Goal: Task Accomplishment & Management: Manage account settings

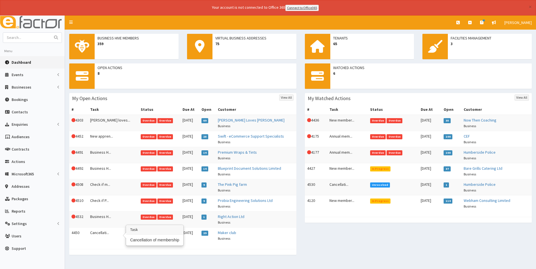
click at [101, 233] on td "Cancellati..." at bounding box center [113, 236] width 51 height 16
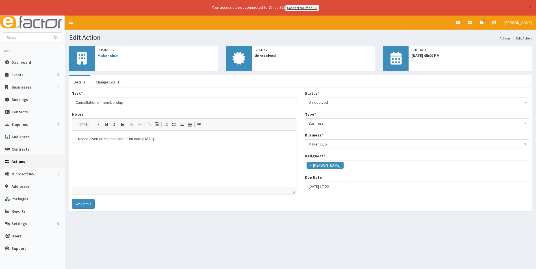
scroll to position [41, 0]
click at [187, 148] on html "Notice given on membership. End date [DATE]" at bounding box center [184, 138] width 224 height 17
click at [113, 56] on link "Maker club" at bounding box center [107, 55] width 20 height 5
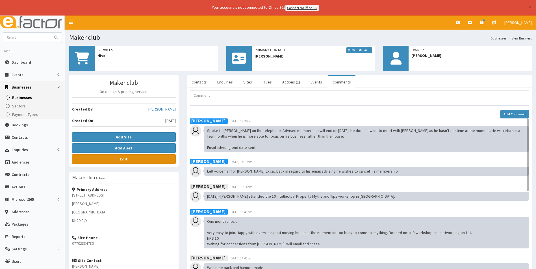
click at [134, 159] on link "Edit" at bounding box center [124, 159] width 104 height 10
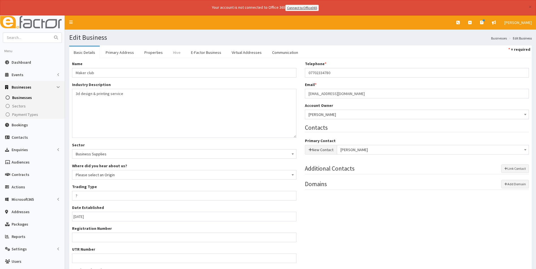
click at [177, 53] on link "Hive" at bounding box center [177, 53] width 16 height 12
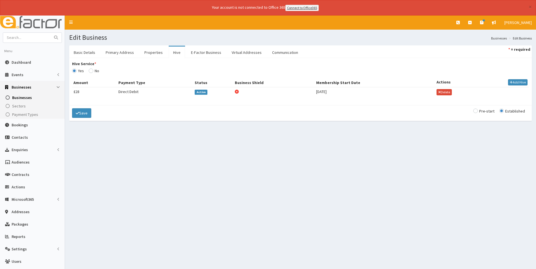
click at [197, 92] on span "Active" at bounding box center [201, 92] width 13 height 5
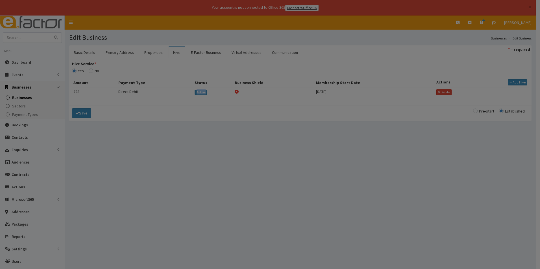
type input "[DATE]"
select select "1"
select select "2"
type input "27.50"
checkbox input "false"
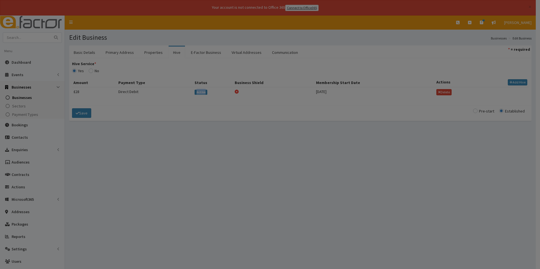
checkbox input "true"
select select "2"
select select
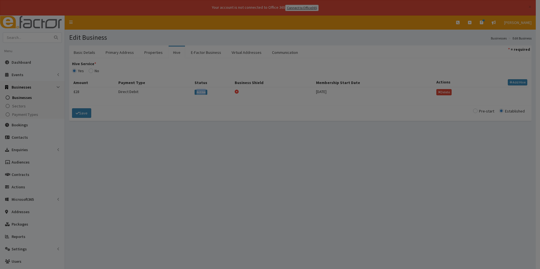
select select
select select "4931"
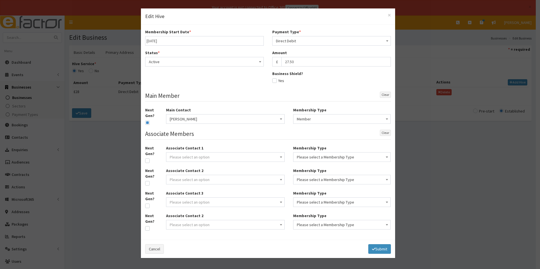
click at [185, 62] on span "Active" at bounding box center [204, 62] width 111 height 8
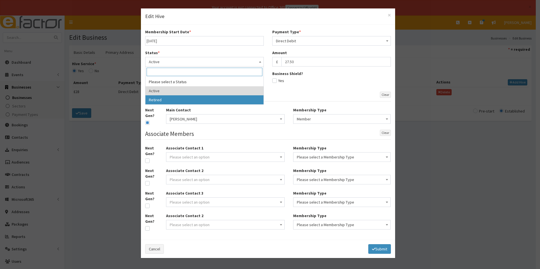
select select "2"
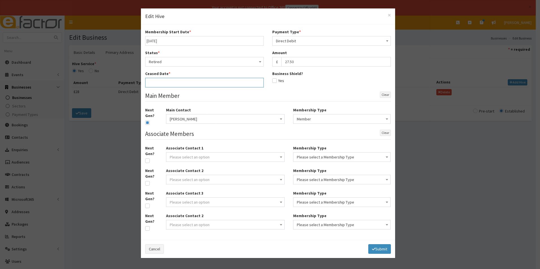
click at [177, 81] on input "text" at bounding box center [204, 83] width 119 height 10
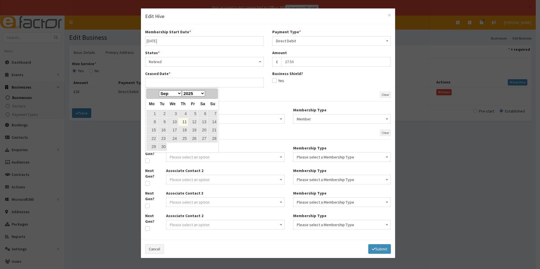
click at [185, 122] on link "11" at bounding box center [183, 122] width 9 height 8
type input "11-09-2025"
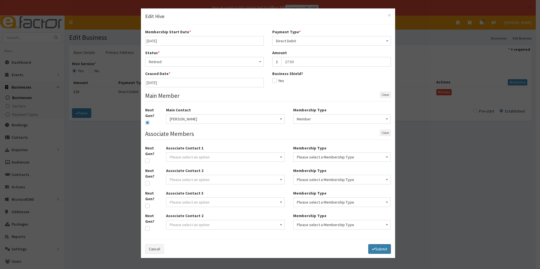
click at [379, 250] on button "Submit" at bounding box center [379, 250] width 23 height 10
select select
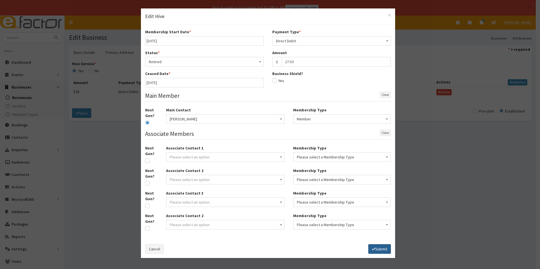
select select
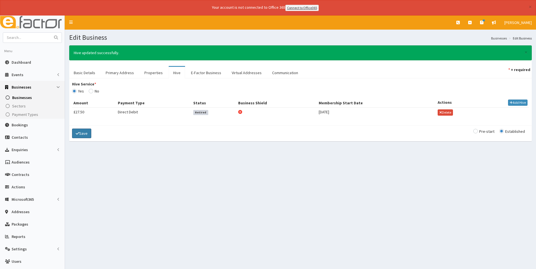
click at [87, 131] on button "Save" at bounding box center [81, 134] width 19 height 10
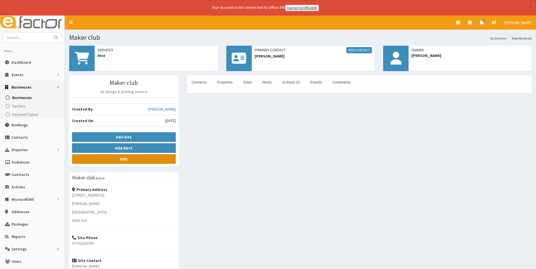
click at [137, 162] on link "Edit" at bounding box center [124, 159] width 104 height 10
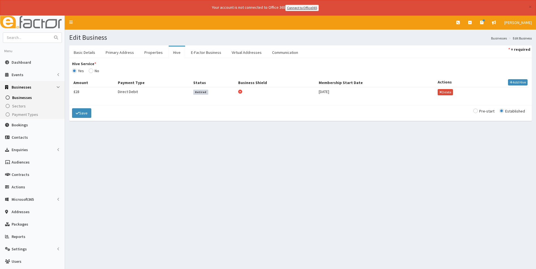
click at [89, 70] on input "Hive Service *" at bounding box center [94, 71] width 10 height 4
radio input "true"
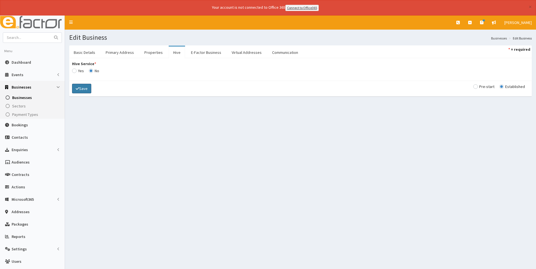
click at [86, 90] on button "Save" at bounding box center [81, 89] width 19 height 10
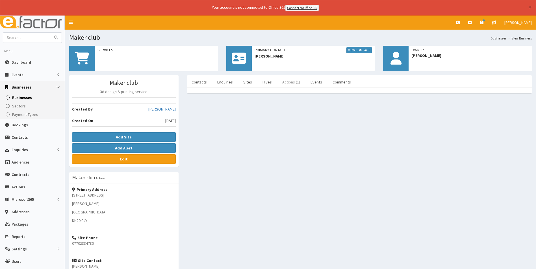
click at [287, 83] on link "Actions (1)" at bounding box center [291, 82] width 27 height 12
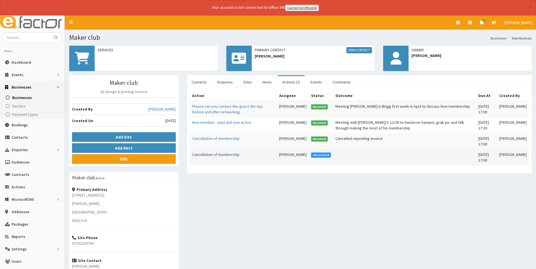
click at [221, 153] on link "Cancellation of membership" at bounding box center [215, 154] width 47 height 5
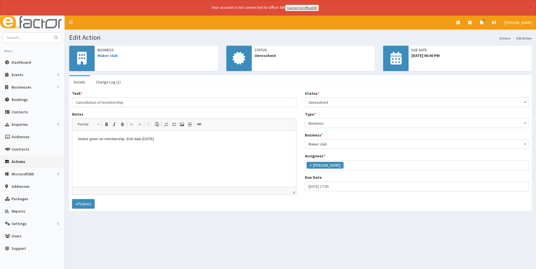
scroll to position [41, 0]
click at [329, 103] on span "Unresolved" at bounding box center [416, 103] width 217 height 8
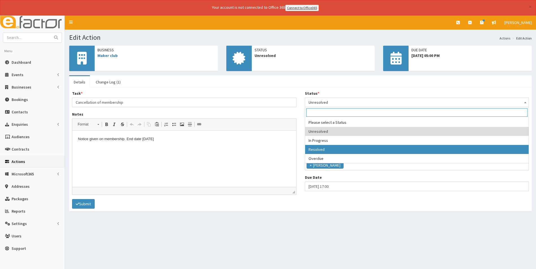
select select "3"
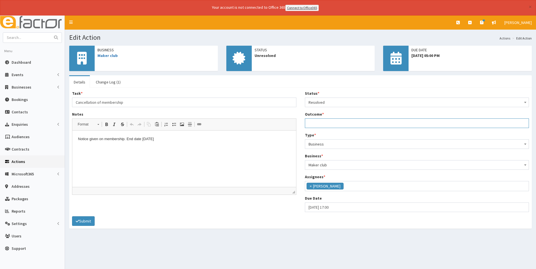
click at [323, 123] on input "Outcome *" at bounding box center [417, 124] width 224 height 10
type input "Membership cancelled and removed from active, associate and address membership …"
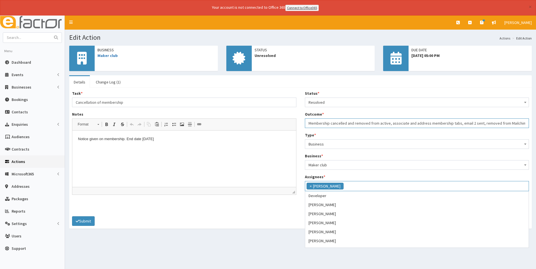
scroll to position [81, 0]
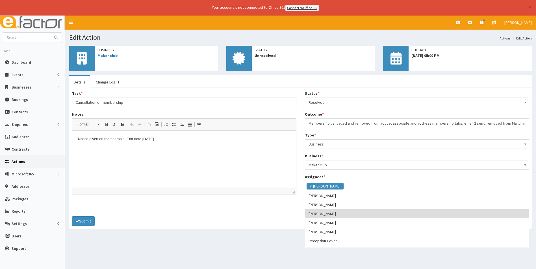
click at [340, 133] on div "Type * Please select a Type Business Contact Business" at bounding box center [417, 140] width 224 height 17
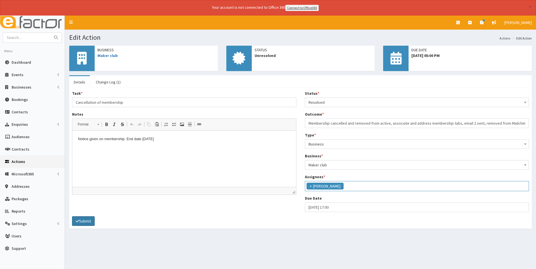
click at [87, 220] on button "Submit" at bounding box center [83, 222] width 23 height 10
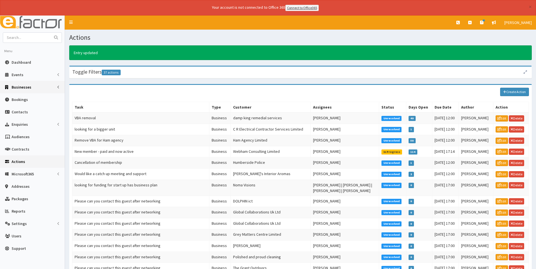
click at [19, 89] on span "Businesses" at bounding box center [22, 87] width 20 height 5
click at [19, 99] on span "Businesses" at bounding box center [21, 97] width 19 height 5
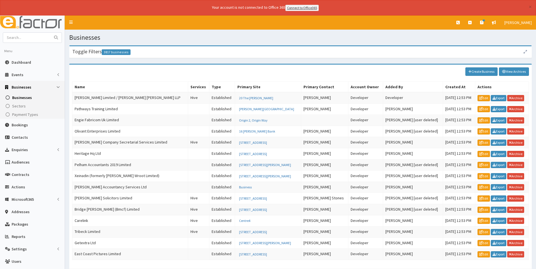
click at [121, 51] on span "3817 businesses" at bounding box center [116, 52] width 29 height 6
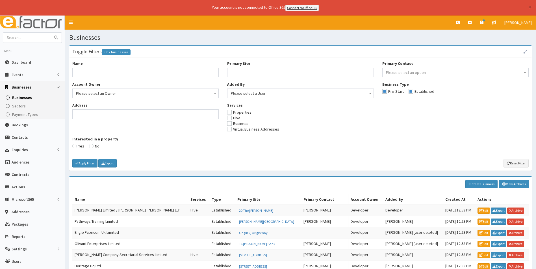
click at [228, 118] on input "checkbox" at bounding box center [233, 118] width 13 height 4
checkbox input "true"
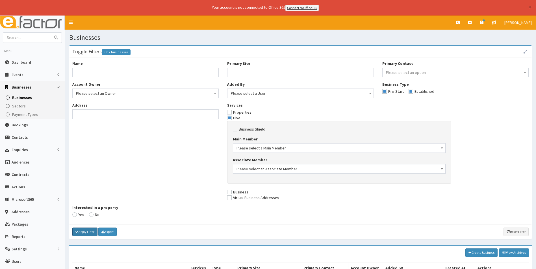
click at [89, 232] on button "Apply Filter" at bounding box center [84, 232] width 25 height 8
click at [382, 91] on input "checkbox" at bounding box center [392, 92] width 21 height 4
checkbox input "false"
click at [410, 90] on input "checkbox" at bounding box center [421, 92] width 26 height 4
checkbox input "false"
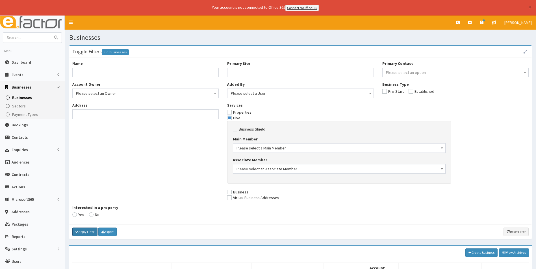
click at [85, 230] on button "Apply Filter" at bounding box center [84, 232] width 25 height 8
click at [114, 233] on link "Export" at bounding box center [107, 232] width 18 height 8
click at [23, 62] on span "Dashboard" at bounding box center [21, 62] width 19 height 5
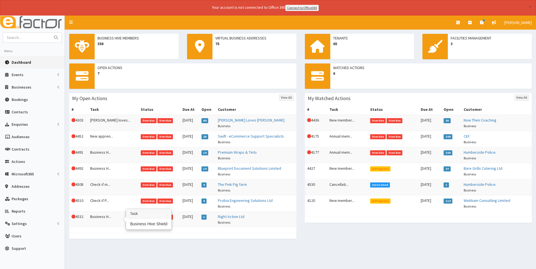
click at [101, 217] on td "Business H..." at bounding box center [113, 220] width 51 height 16
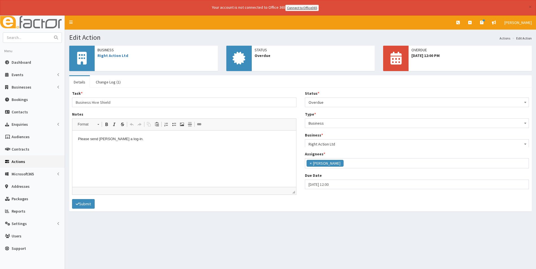
scroll to position [41, 0]
click at [114, 57] on link "Right Action Ltd" at bounding box center [112, 55] width 31 height 5
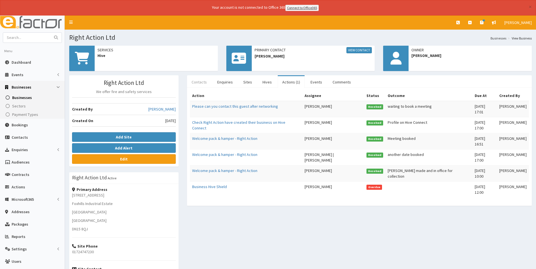
click at [203, 79] on link "Contacts" at bounding box center [199, 82] width 24 height 12
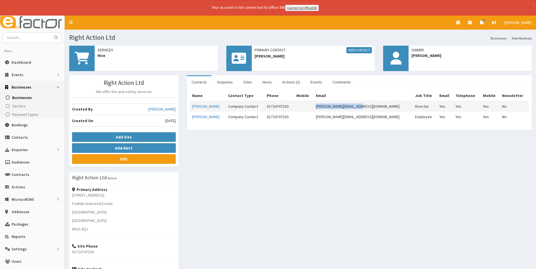
drag, startPoint x: 382, startPoint y: 106, endPoint x: 339, endPoint y: 108, distance: 43.0
click at [339, 108] on td "david@rightaction.co.uk" at bounding box center [363, 106] width 99 height 11
copy td "david@rightaction.co.uk"
drag, startPoint x: 304, startPoint y: 106, endPoint x: 281, endPoint y: 109, distance: 23.1
click at [281, 109] on td "01724747230" at bounding box center [279, 106] width 30 height 11
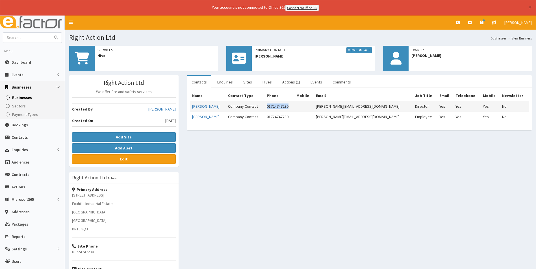
copy td "01724747230"
click at [290, 82] on link "Actions (1)" at bounding box center [291, 82] width 27 height 12
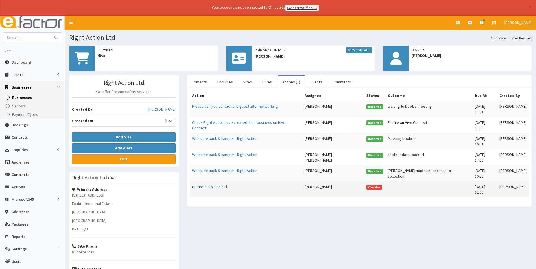
click at [214, 184] on link "Business Hive Shield" at bounding box center [209, 186] width 35 height 5
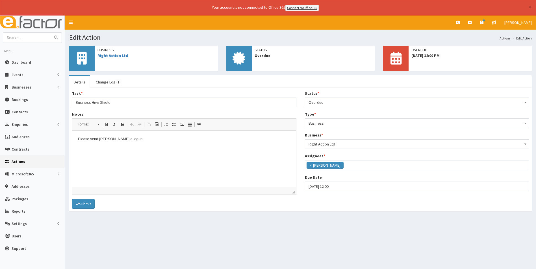
scroll to position [41, 0]
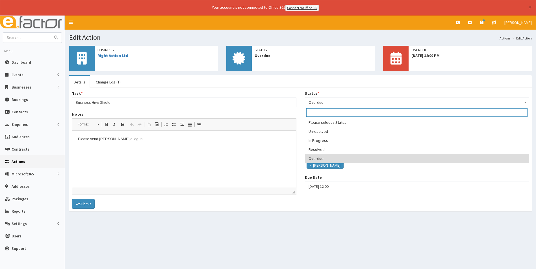
click at [332, 103] on span "Overdue" at bounding box center [416, 103] width 217 height 8
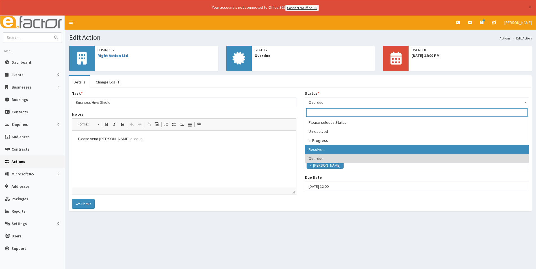
select select "3"
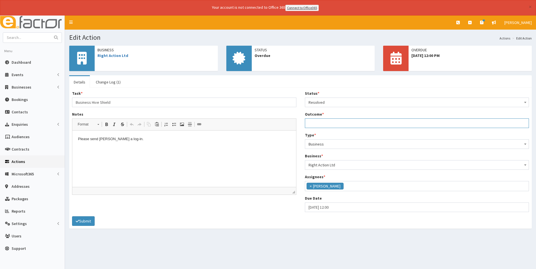
click at [328, 123] on input "Outcome *" at bounding box center [417, 124] width 224 height 10
type input "Hive Shield log in details requested"
click at [255, 148] on html "Please send [PERSON_NAME] a log-in." at bounding box center [184, 138] width 224 height 17
click at [87, 219] on button "Submit" at bounding box center [83, 222] width 23 height 10
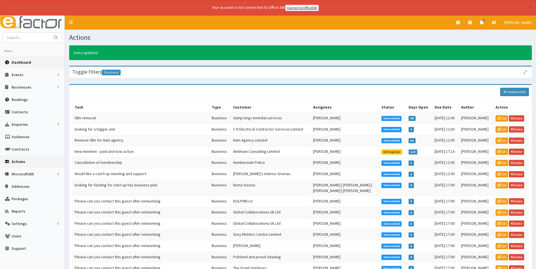
click at [21, 61] on span "Dashboard" at bounding box center [21, 62] width 19 height 5
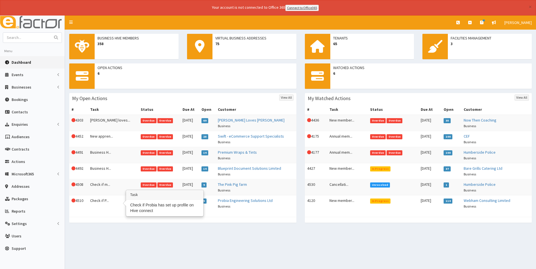
click at [103, 198] on td "Check if P..." at bounding box center [113, 203] width 51 height 16
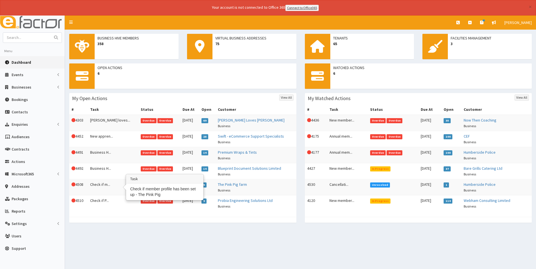
click at [102, 183] on td "Check if m..." at bounding box center [113, 187] width 51 height 16
click at [103, 169] on td "Business H..." at bounding box center [113, 171] width 51 height 16
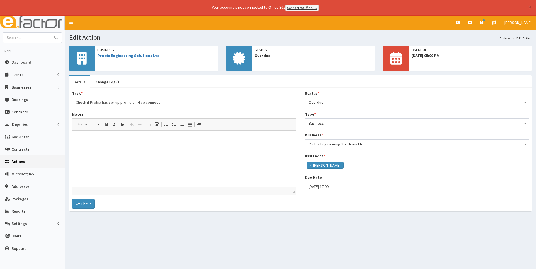
scroll to position [41, 0]
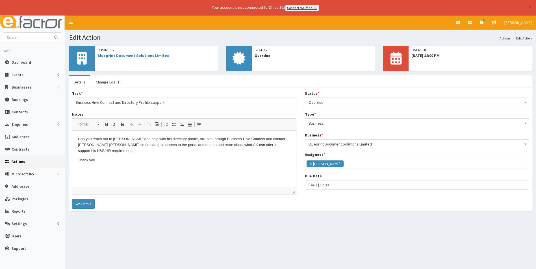
scroll to position [41, 0]
click at [131, 56] on link "Blueprint Document Solutions Limited" at bounding box center [133, 55] width 72 height 5
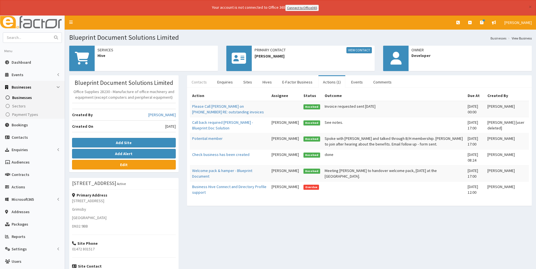
click at [195, 83] on link "Contacts" at bounding box center [199, 82] width 24 height 12
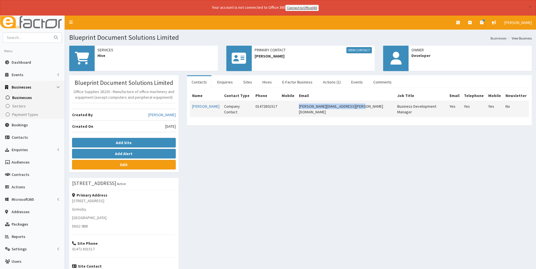
drag, startPoint x: 373, startPoint y: 106, endPoint x: 310, endPoint y: 108, distance: 62.2
click at [310, 108] on td "[PERSON_NAME][EMAIL_ADDRESS][PERSON_NAME][DOMAIN_NAME]" at bounding box center [346, 109] width 98 height 16
copy td "Joseph.pawelec@Blueprint-ds.co.uk"
drag, startPoint x: 285, startPoint y: 106, endPoint x: 264, endPoint y: 107, distance: 20.9
click at [264, 107] on td "01472801517" at bounding box center [266, 109] width 26 height 16
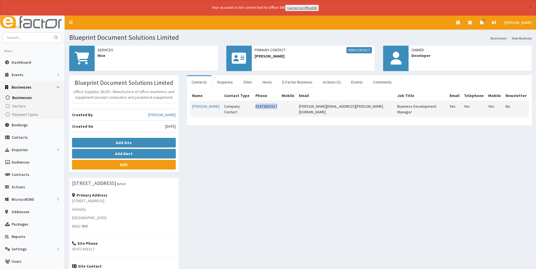
copy td "01472801517"
drag, startPoint x: 372, startPoint y: 106, endPoint x: 310, endPoint y: 108, distance: 62.2
click at [310, 108] on td "Joseph.pawelec@Blueprint-ds.co.uk" at bounding box center [346, 109] width 98 height 16
copy td "Joseph.pawelec@Blueprint-ds.co.uk"
click at [327, 82] on link "Actions (1)" at bounding box center [331, 82] width 27 height 12
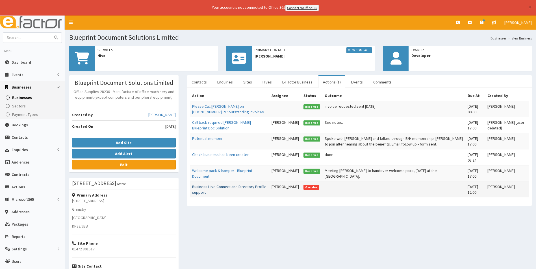
click at [212, 187] on link "Business Hive Connect and Directory Profile support" at bounding box center [229, 189] width 74 height 11
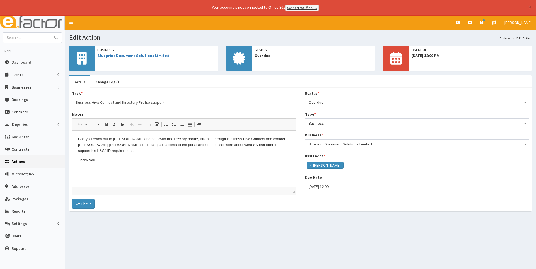
scroll to position [41, 0]
click at [348, 103] on span "Overdue" at bounding box center [416, 103] width 217 height 8
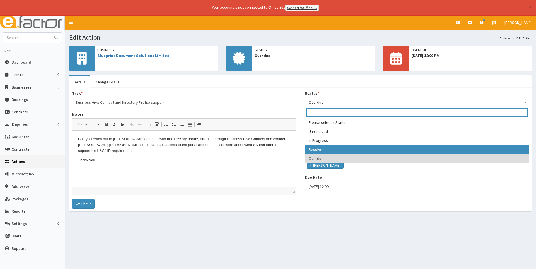
select select "3"
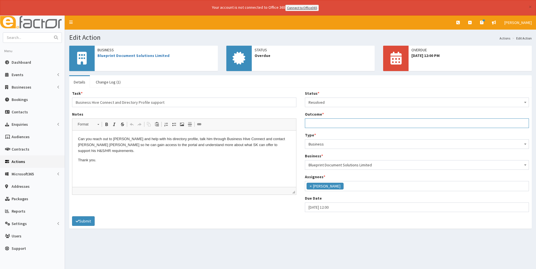
click at [330, 121] on input "Outcome *" at bounding box center [417, 124] width 224 height 10
click at [390, 125] on input "Log in details requested from Stallard Kane" at bounding box center [417, 124] width 224 height 10
type input "Log in details requested from Stallard Kane and profile set up on Hive Connect"
click at [87, 220] on button "Submit" at bounding box center [83, 222] width 23 height 10
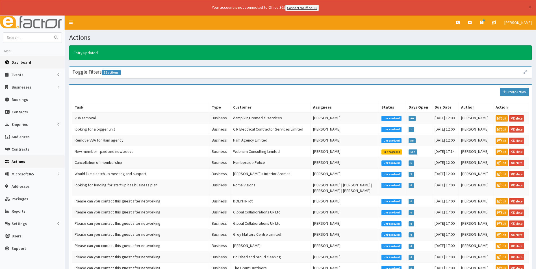
click at [13, 58] on link "Dashboard" at bounding box center [32, 62] width 65 height 12
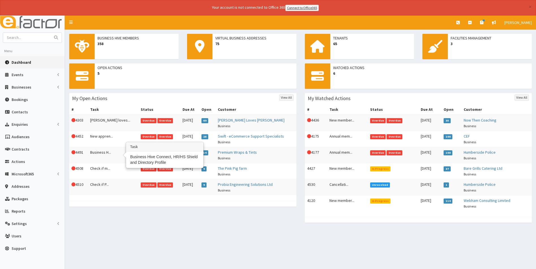
click at [102, 151] on td "Business H..." at bounding box center [113, 155] width 51 height 16
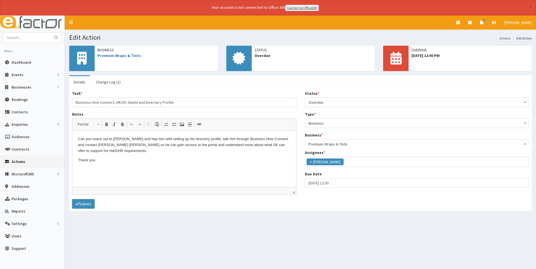
scroll to position [41, 0]
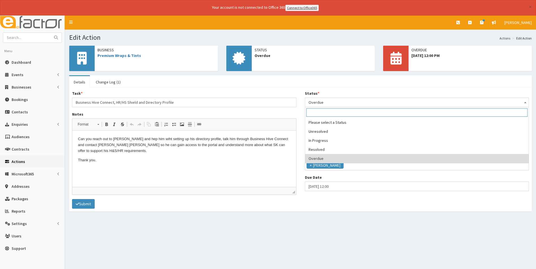
click at [336, 102] on span "Overdue" at bounding box center [416, 103] width 217 height 8
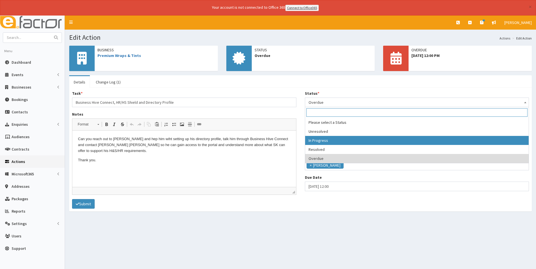
select select "2"
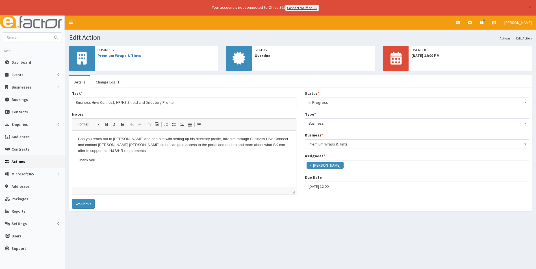
click at [249, 169] on html "Can you reach out to Lewis and hep him wiht setting up his directory profile, t…" at bounding box center [184, 149] width 224 height 38
click at [86, 204] on button "Submit" at bounding box center [83, 204] width 23 height 10
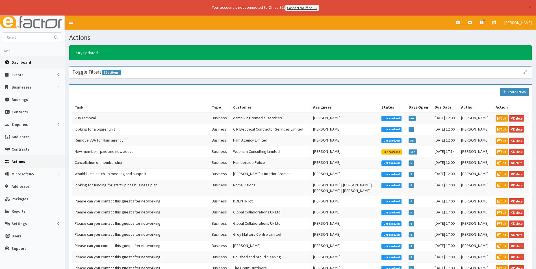
click at [25, 61] on span "Dashboard" at bounding box center [21, 62] width 19 height 5
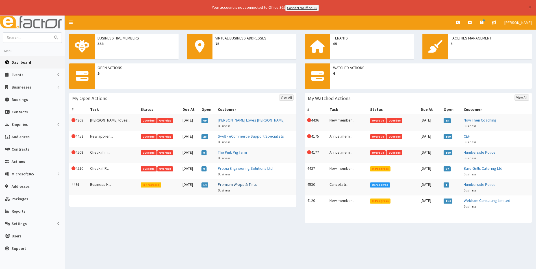
click at [241, 186] on link "Premium Wraps & Tints" at bounding box center [237, 184] width 39 height 5
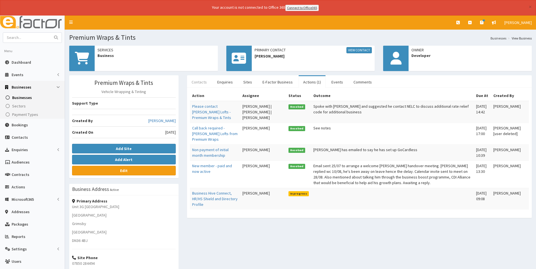
click at [199, 81] on link "Contacts" at bounding box center [199, 82] width 24 height 12
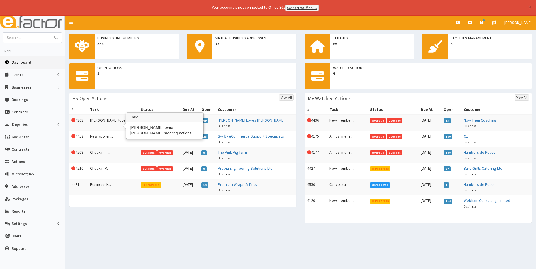
click at [97, 121] on td "[PERSON_NAME] loves..." at bounding box center [113, 123] width 51 height 16
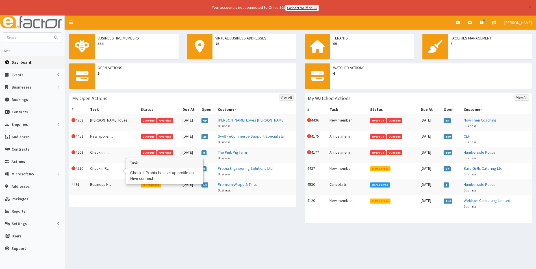
click at [103, 171] on td "Check if P..." at bounding box center [113, 171] width 51 height 16
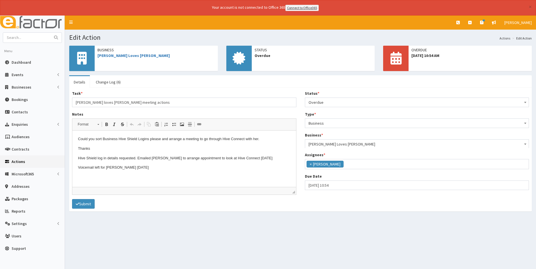
scroll to position [41, 0]
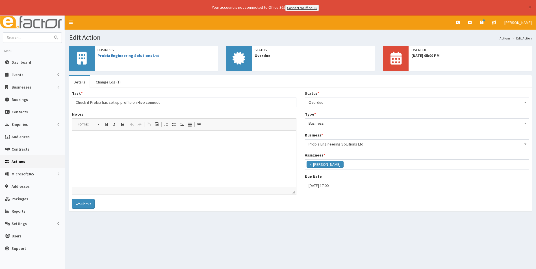
scroll to position [41, 0]
click at [114, 80] on link "Change Log (1)" at bounding box center [108, 82] width 34 height 12
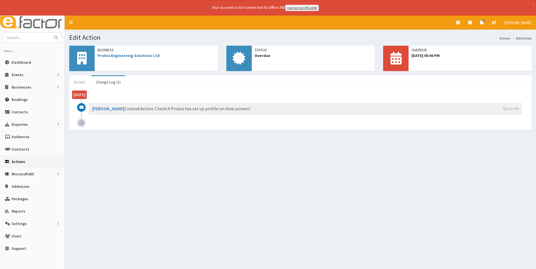
click at [80, 79] on link "Details" at bounding box center [79, 82] width 21 height 12
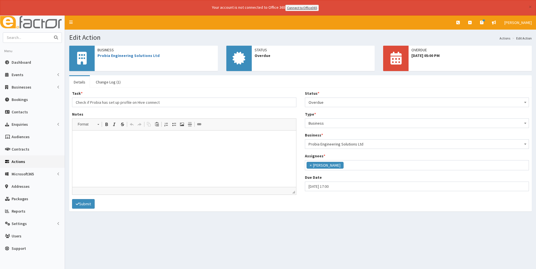
click at [28, 41] on input "text" at bounding box center [26, 38] width 47 height 10
type input "james mc"
click at [50, 33] on button "submit" at bounding box center [55, 38] width 11 height 10
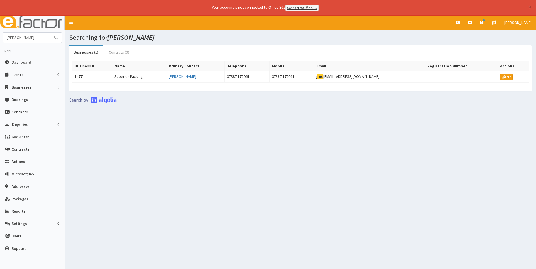
click at [118, 50] on link "Contacts (3)" at bounding box center [118, 52] width 29 height 12
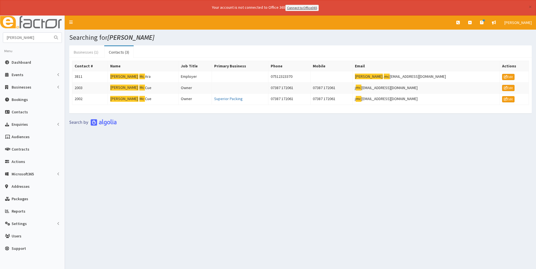
click at [84, 52] on link "Businesses (1)" at bounding box center [86, 52] width 34 height 12
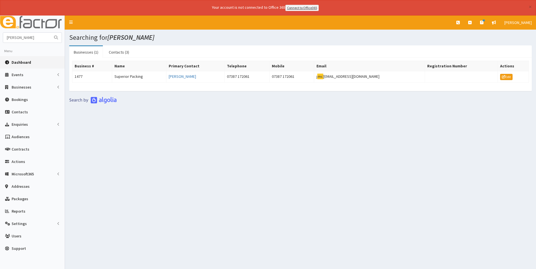
click at [23, 61] on span "Dashboard" at bounding box center [21, 62] width 19 height 5
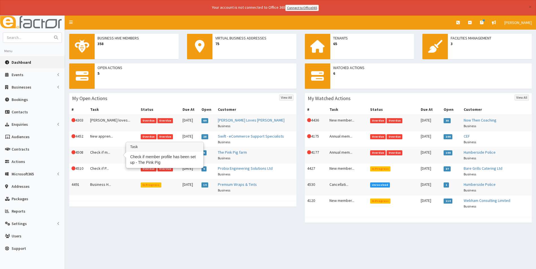
click at [100, 152] on td "Check if m..." at bounding box center [113, 155] width 51 height 16
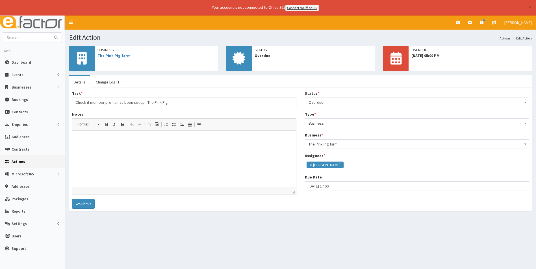
scroll to position [41, 0]
click at [339, 104] on span "Overdue" at bounding box center [416, 103] width 217 height 8
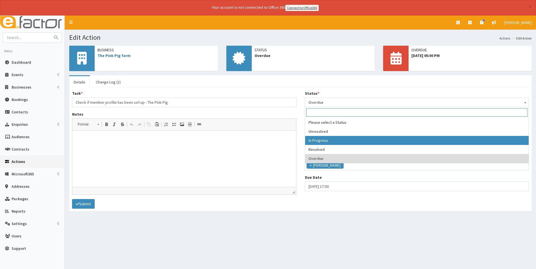
select select "2"
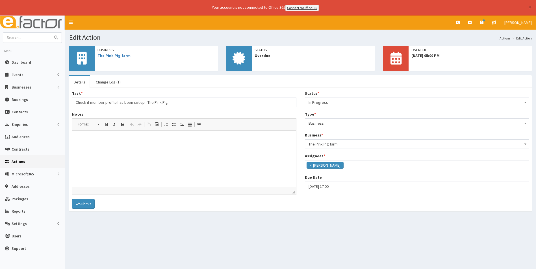
click at [97, 142] on p at bounding box center [184, 139] width 212 height 6
click at [86, 204] on button "Submit" at bounding box center [83, 204] width 23 height 10
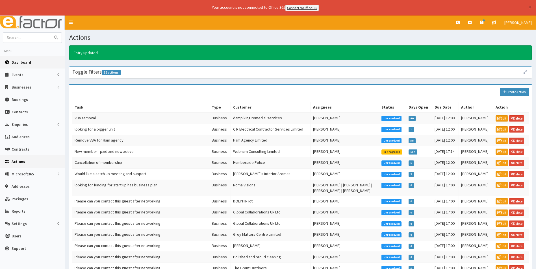
click at [13, 60] on span "Dashboard" at bounding box center [21, 62] width 19 height 5
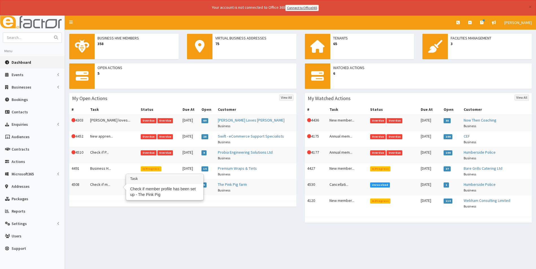
click at [103, 184] on td "Check if m..." at bounding box center [113, 187] width 51 height 16
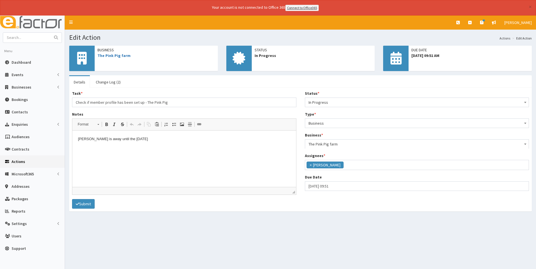
scroll to position [41, 0]
click at [339, 187] on input "[DATE] 09:51" at bounding box center [417, 187] width 224 height 10
select select "9"
select select "51"
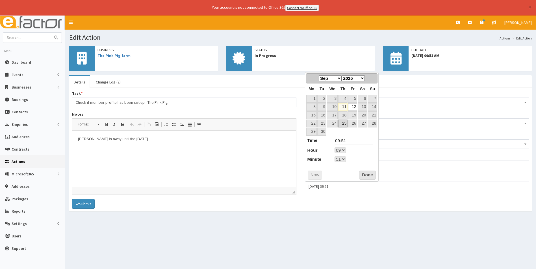
click at [344, 123] on link "25" at bounding box center [342, 124] width 9 height 8
type input "[DATE] 09:51"
select select "9"
select select "51"
click at [345, 149] on select "00 01 02 03 04 05 06 07 08 09 10 11 12 13 14 15 16 17 18 19 20 21 22 23" at bounding box center [339, 150] width 11 height 6
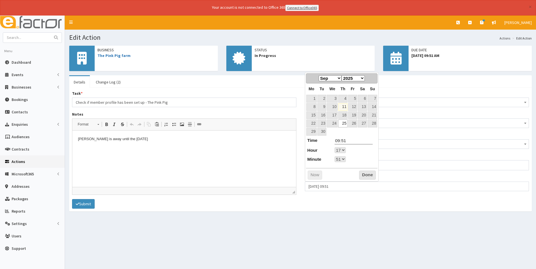
type input "[DATE] 17:51"
type input "17:51"
select select "17"
select select "51"
click at [345, 160] on select "00 01 02 03 04 05 06 07 08 09 10 11 12 13 14 15 16 17 18 19 20 21 22 23 24 25 2…" at bounding box center [339, 159] width 11 height 6
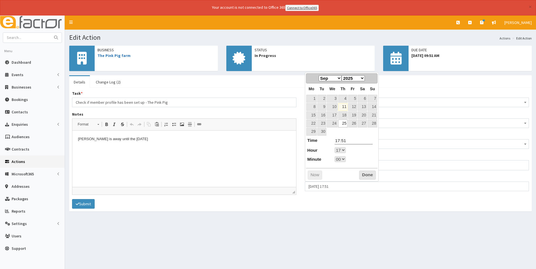
type input "[DATE] 17:00"
type input "17:00"
select select "17"
click at [368, 178] on button "Done" at bounding box center [367, 175] width 17 height 9
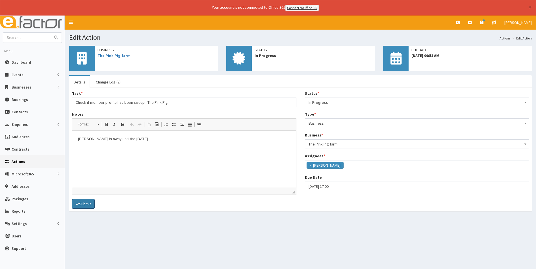
click at [89, 206] on button "Submit" at bounding box center [83, 204] width 23 height 10
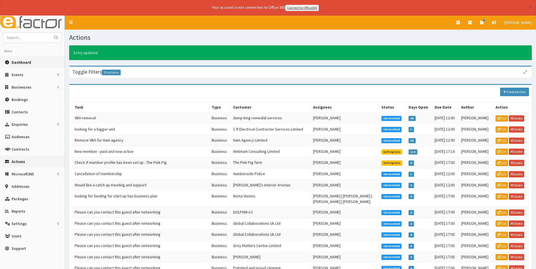
click at [24, 62] on span "Dashboard" at bounding box center [21, 62] width 19 height 5
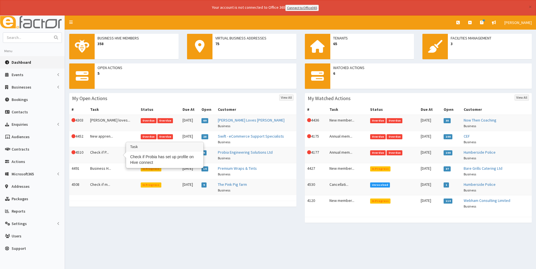
click at [105, 150] on td "Check if P..." at bounding box center [113, 155] width 51 height 16
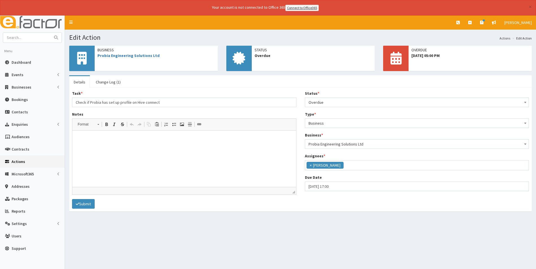
scroll to position [41, 0]
click at [27, 64] on span "Dashboard" at bounding box center [21, 62] width 19 height 5
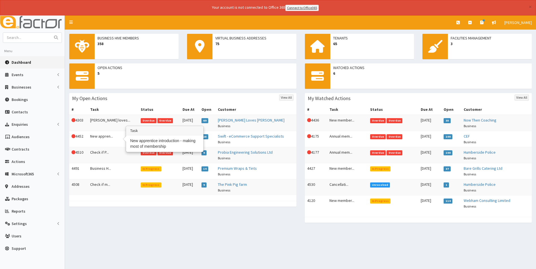
click at [100, 138] on td "New appren..." at bounding box center [113, 139] width 51 height 16
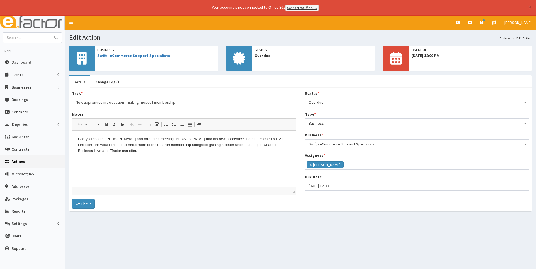
scroll to position [41, 0]
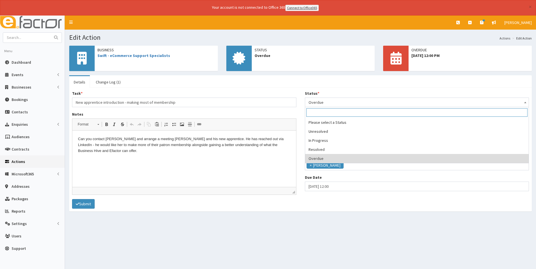
click at [312, 103] on span "Overdue" at bounding box center [416, 103] width 217 height 8
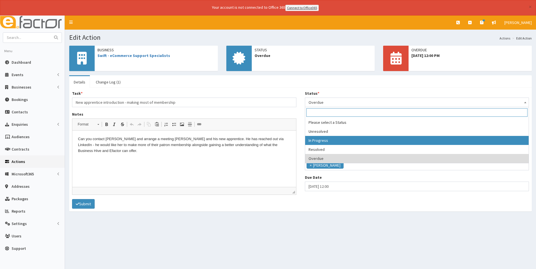
select select "2"
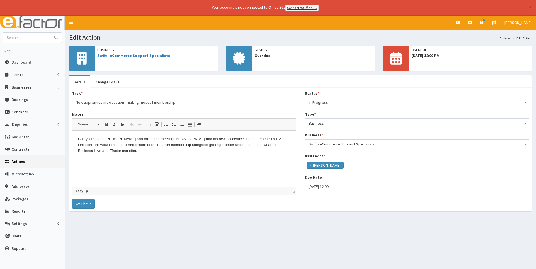
click at [108, 159] on html "Can you contact Patrick Henderson and arrange a meeting wth Patrick and his new…" at bounding box center [184, 144] width 224 height 29
click at [124, 152] on p "Can you contact Patrick Henderson and arrange a meeting wth Patrick and his new…" at bounding box center [184, 145] width 212 height 18
click at [22, 37] on input "text" at bounding box center [26, 38] width 47 height 10
type input "simply"
click at [50, 33] on button "submit" at bounding box center [55, 38] width 11 height 10
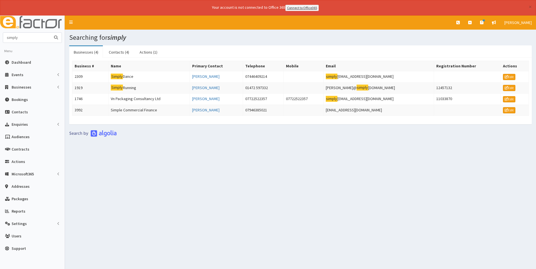
click at [25, 38] on input "simply" at bounding box center [26, 38] width 47 height 10
type input "simp"
click at [50, 33] on button "submit" at bounding box center [55, 38] width 11 height 10
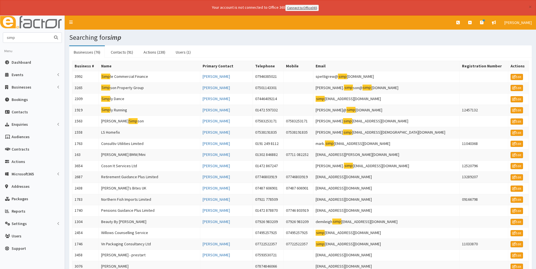
click at [32, 38] on input "simp" at bounding box center [26, 38] width 47 height 10
type input "simplfy"
click at [50, 33] on button "submit" at bounding box center [55, 38] width 11 height 10
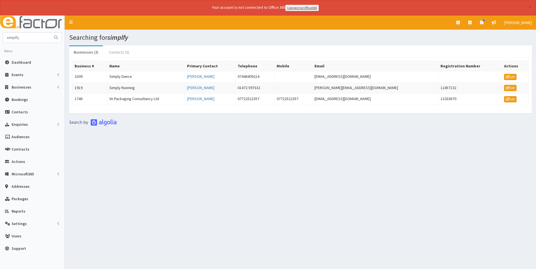
click at [116, 52] on link "Contacts (3)" at bounding box center [118, 52] width 29 height 12
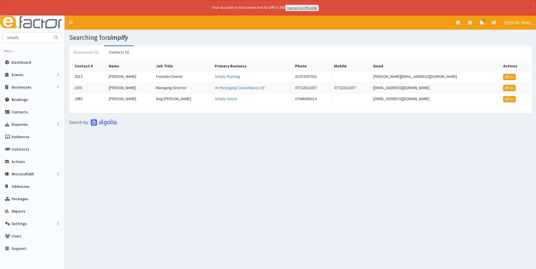
click at [88, 49] on link "Businesses (3)" at bounding box center [86, 52] width 34 height 12
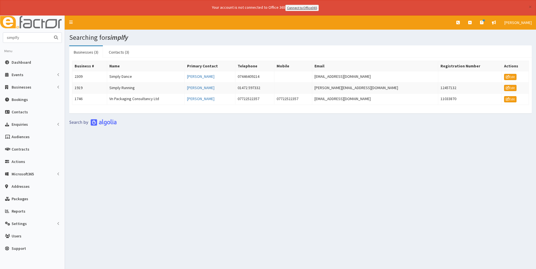
drag, startPoint x: 16, startPoint y: 34, endPoint x: -30, endPoint y: 32, distance: 46.1
click at [0, 32] on html "× Your account is not connected to Office 365 Connect to Office365 E Toggle nav…" at bounding box center [268, 142] width 536 height 285
type input "cleaning"
click at [50, 33] on button "submit" at bounding box center [55, 38] width 11 height 10
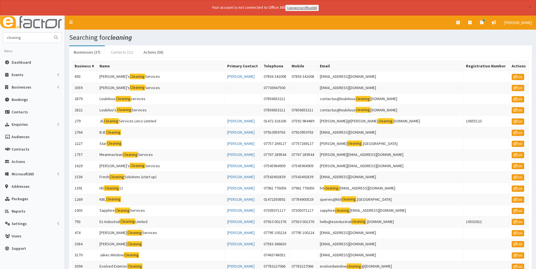
click at [128, 51] on link "Contacts (21)" at bounding box center [121, 52] width 31 height 12
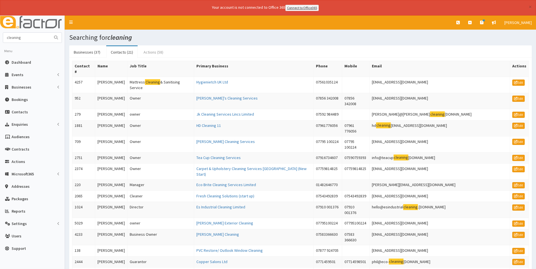
click at [153, 53] on link "Actions (58)" at bounding box center [153, 52] width 29 height 12
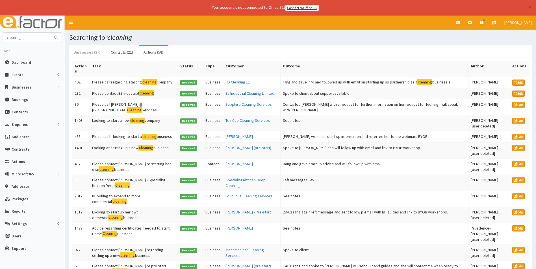
click at [91, 52] on link "Businesses (37)" at bounding box center [87, 52] width 36 height 12
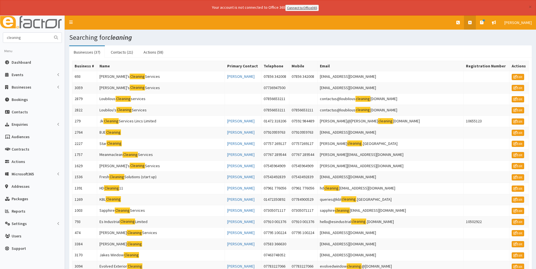
click at [471, 21] on icon at bounding box center [469, 23] width 3 height 4
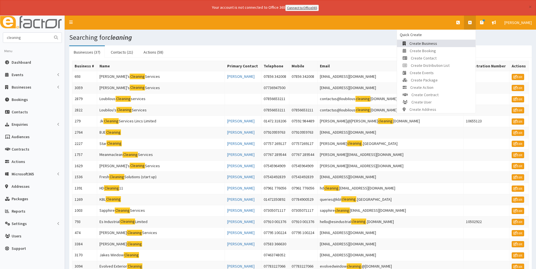
click at [441, 42] on link "Create Business" at bounding box center [436, 43] width 79 height 7
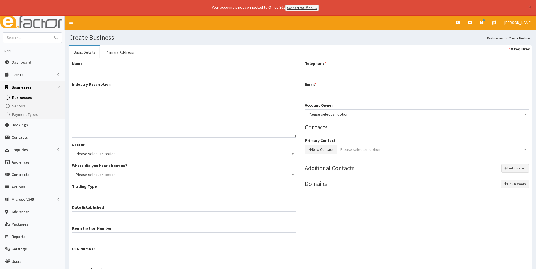
click at [108, 73] on input "Name *" at bounding box center [184, 73] width 224 height 10
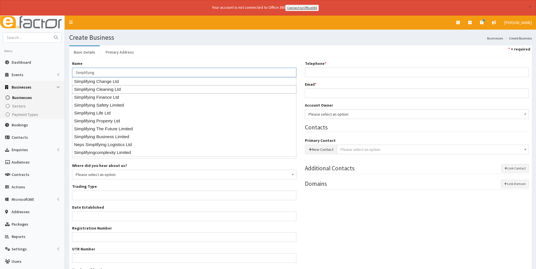
click at [116, 89] on div "Simplifying Cleaning Ltd" at bounding box center [184, 89] width 224 height 8
type input "Simplifying Cleaning Ltd"
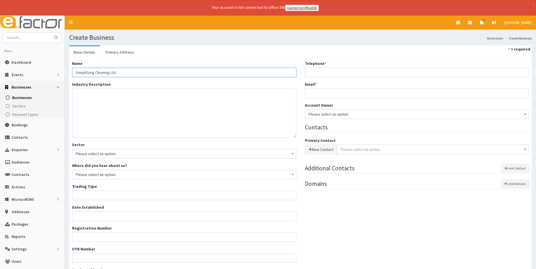
type input "Private limited company"
type input "13196672"
type input "Simplifying Cleaning Ltd"
click at [125, 51] on link "Primary Address" at bounding box center [119, 52] width 37 height 12
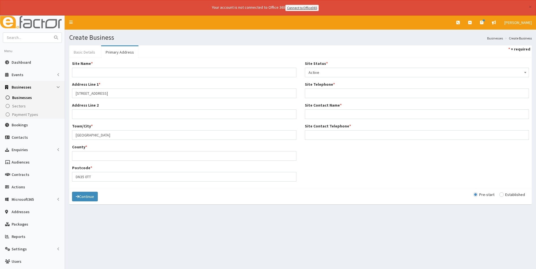
click at [92, 50] on link "Basic Details" at bounding box center [84, 52] width 31 height 12
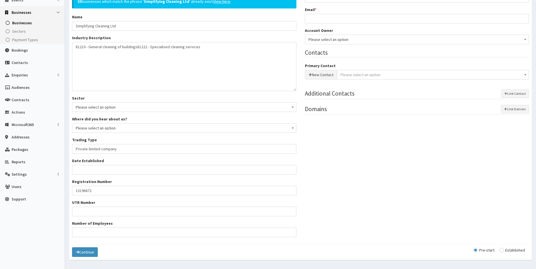
scroll to position [85, 0]
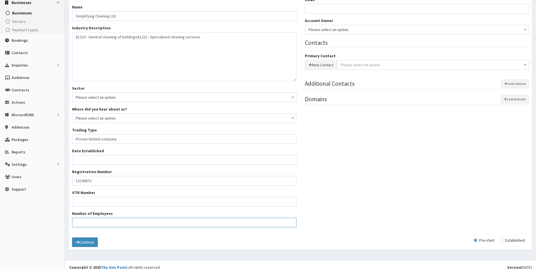
click at [106, 225] on input "Number of Employees" at bounding box center [184, 223] width 224 height 10
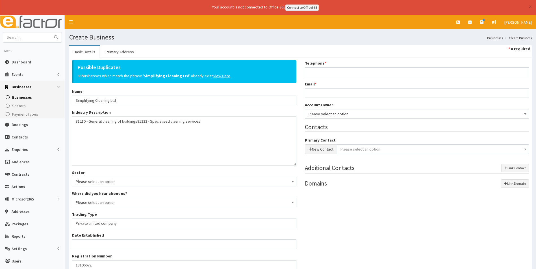
scroll to position [0, 0]
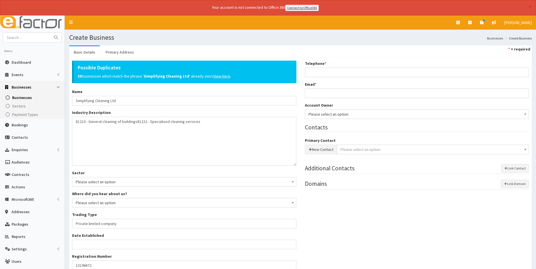
type input "20"
click at [328, 95] on input "Email *" at bounding box center [417, 94] width 224 height 10
type input "enquiries@simplifyingcleaning.co.uk"
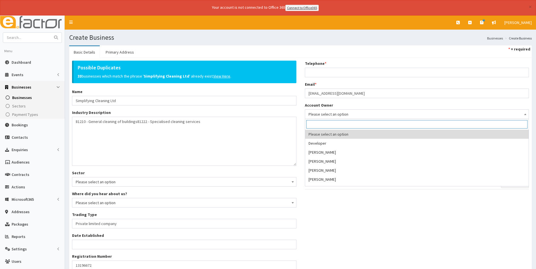
click at [346, 118] on span "Please select an option" at bounding box center [416, 114] width 217 height 8
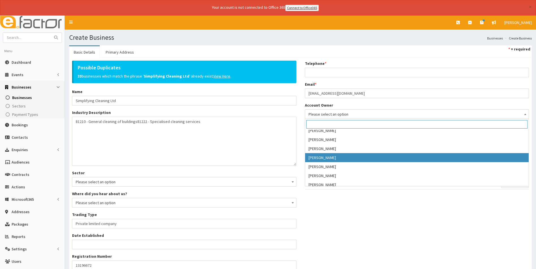
scroll to position [85, 0]
select select "36"
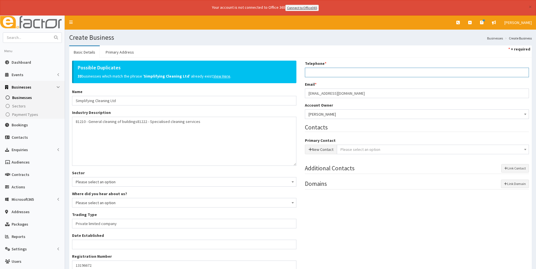
click at [326, 75] on input "Telephone *" at bounding box center [417, 73] width 224 height 10
type input "07444364574"
click at [310, 150] on icon "button" at bounding box center [309, 150] width 3 height 4
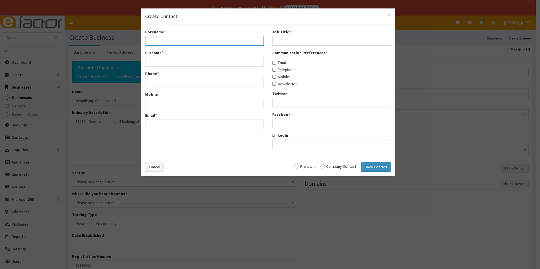
click at [173, 39] on input "Forename *" at bounding box center [204, 41] width 119 height 10
type input "James"
type input "Cioni"
click at [151, 83] on input "Phone *" at bounding box center [204, 83] width 119 height 10
type input "07444364574"
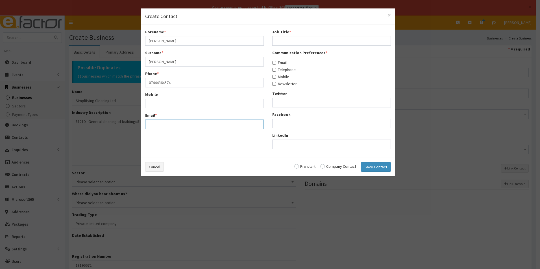
click at [162, 124] on input "Email *" at bounding box center [204, 125] width 119 height 10
type input "enquiries@simplifyingcleaning.co.uk"
click at [292, 43] on input "Job Title *" at bounding box center [331, 41] width 119 height 10
type input "Director"
click at [326, 165] on input "radio" at bounding box center [338, 167] width 36 height 4
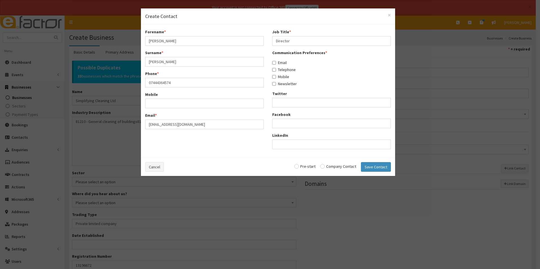
radio input "true"
click at [377, 167] on button "Save Contact" at bounding box center [376, 167] width 30 height 10
radio input "false"
select select "5263"
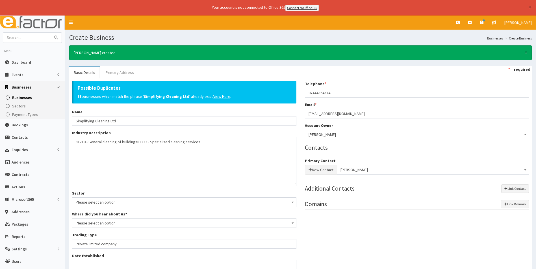
click at [121, 73] on link "Primary Address" at bounding box center [119, 73] width 37 height 12
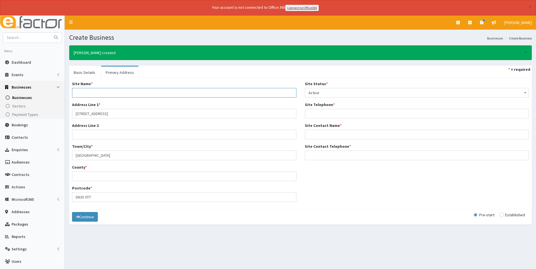
click at [86, 94] on input "Site Name *" at bounding box center [184, 93] width 224 height 10
type input "Main Office"
click at [94, 174] on input "County *" at bounding box center [184, 177] width 224 height 10
type input "North East Lincolnshire"
click at [339, 135] on input "Site Contact Name *" at bounding box center [417, 135] width 224 height 10
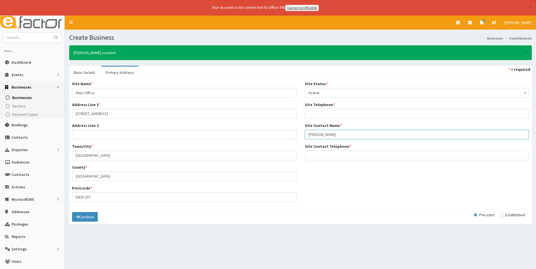
type input "James Cioni"
type input "07444364574"
click at [333, 156] on input "Site Contact Telephone *" at bounding box center [417, 156] width 224 height 10
type input "07444364574"
click at [505, 216] on input "radio" at bounding box center [512, 215] width 26 height 4
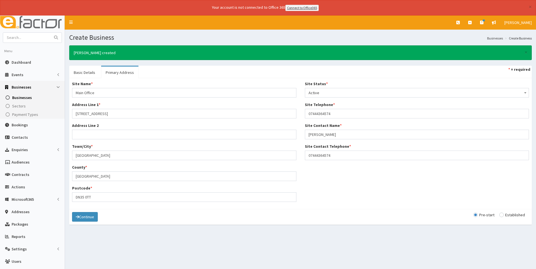
radio input "true"
drag, startPoint x: 91, startPoint y: 74, endPoint x: 91, endPoint y: 79, distance: 5.6
click at [91, 74] on link "Basic Details" at bounding box center [84, 73] width 31 height 12
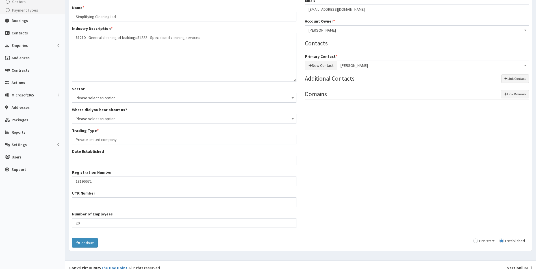
scroll to position [110, 0]
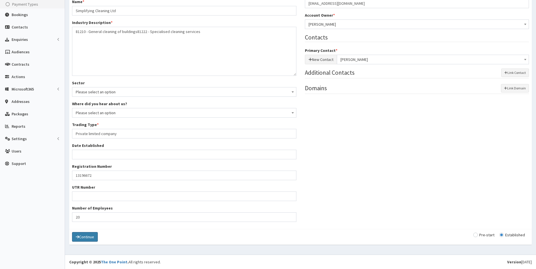
click at [77, 235] on icon "submit" at bounding box center [77, 237] width 3 height 4
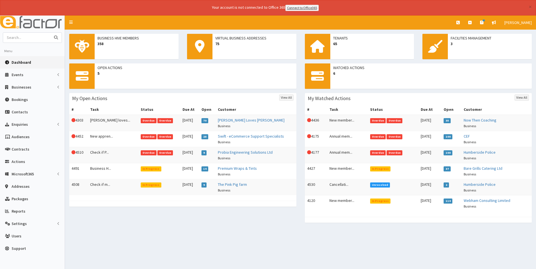
click at [32, 37] on input "text" at bounding box center [26, 38] width 47 height 10
type input "simplifying"
click at [50, 33] on button "submit" at bounding box center [55, 38] width 11 height 10
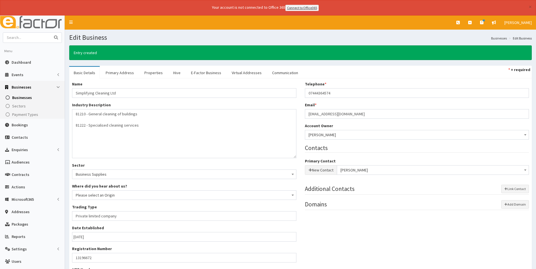
click at [17, 35] on input "text" at bounding box center [26, 38] width 47 height 10
type input "simpl"
click at [50, 33] on button "submit" at bounding box center [55, 38] width 11 height 10
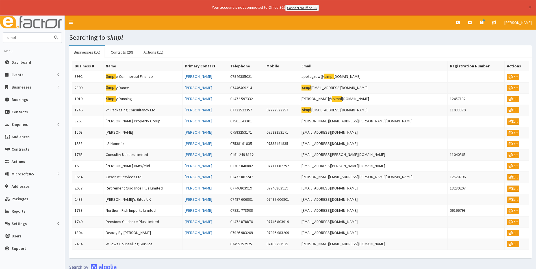
click at [29, 39] on input "simpl" at bounding box center [26, 38] width 47 height 10
type input "simplifying"
click at [50, 33] on button "submit" at bounding box center [55, 38] width 11 height 10
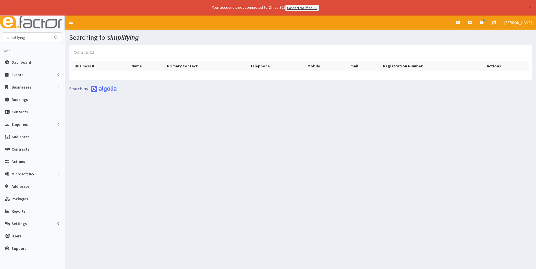
click at [85, 50] on link "Contacts (1)" at bounding box center [83, 52] width 29 height 12
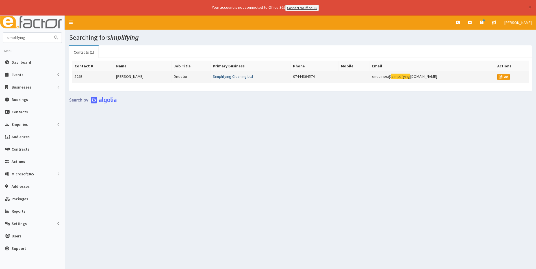
click at [221, 78] on link "Simplifying Cleaning Ltd" at bounding box center [233, 76] width 40 height 5
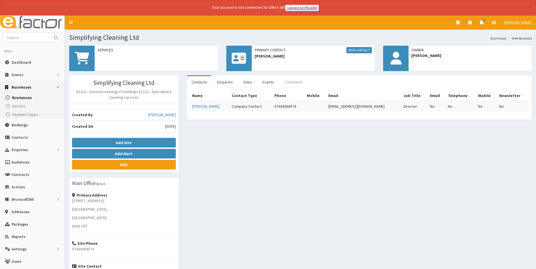
click at [295, 82] on link "Comments" at bounding box center [293, 82] width 27 height 12
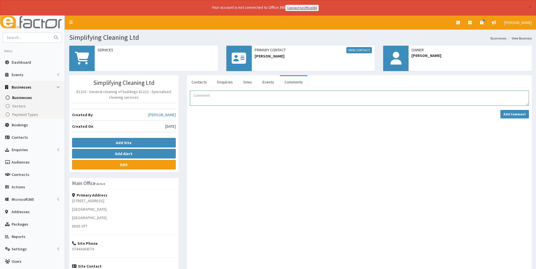
click at [208, 96] on textarea "Comment" at bounding box center [359, 98] width 339 height 15
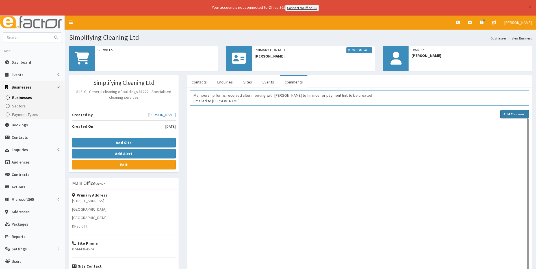
type textarea "Membership forms received after meeting with [PERSON_NAME] to finance for payme…"
click at [509, 115] on strong "Add Comment" at bounding box center [514, 114] width 22 height 4
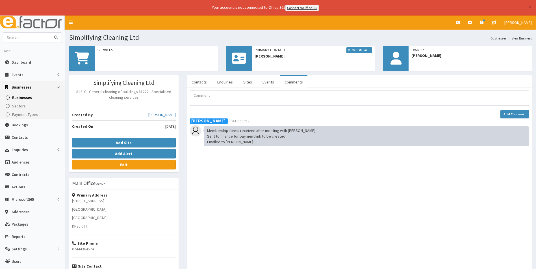
click at [21, 39] on input "text" at bounding box center [26, 38] width 47 height 10
type input "fortis"
click at [50, 33] on button "submit" at bounding box center [55, 38] width 11 height 10
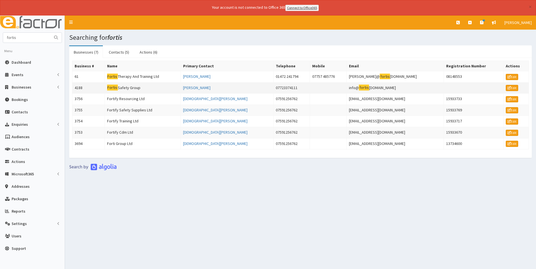
drag, startPoint x: 403, startPoint y: 88, endPoint x: 352, endPoint y: 90, distance: 51.5
click at [352, 90] on td "info@ fortis safetygroup.co.uk" at bounding box center [395, 87] width 97 height 11
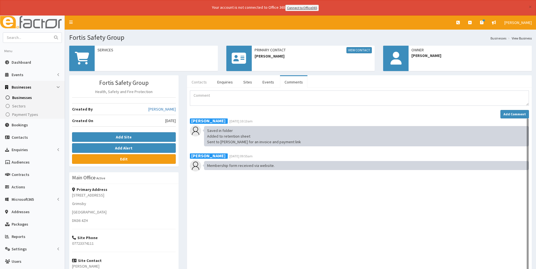
drag, startPoint x: 0, startPoint y: 0, endPoint x: 196, endPoint y: 77, distance: 210.5
click at [196, 77] on link "Contacts" at bounding box center [199, 82] width 24 height 12
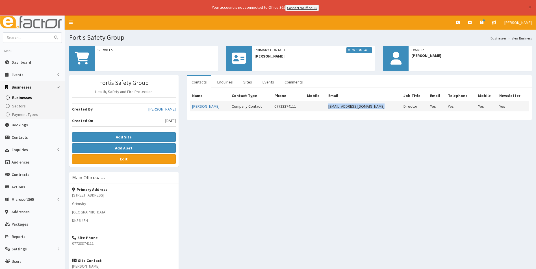
drag, startPoint x: 373, startPoint y: 107, endPoint x: 327, endPoint y: 107, distance: 46.3
click at [326, 107] on td "[EMAIL_ADDRESS][DOMAIN_NAME]" at bounding box center [363, 106] width 75 height 10
copy td "[EMAIL_ADDRESS][DOMAIN_NAME]"
click at [22, 37] on input "text" at bounding box center [26, 38] width 47 height 10
type input "simpl"
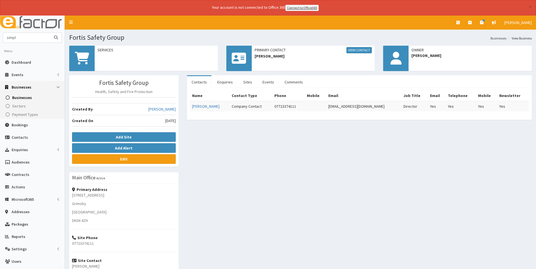
click at [50, 33] on button "submit" at bounding box center [55, 38] width 11 height 10
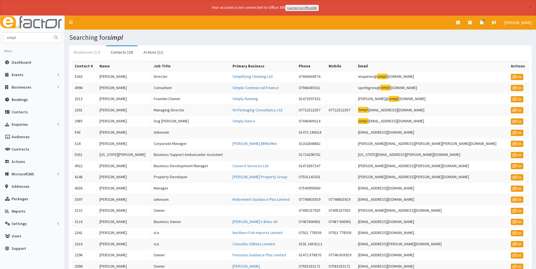
click at [86, 51] on link "Businesses (17)" at bounding box center [87, 52] width 36 height 12
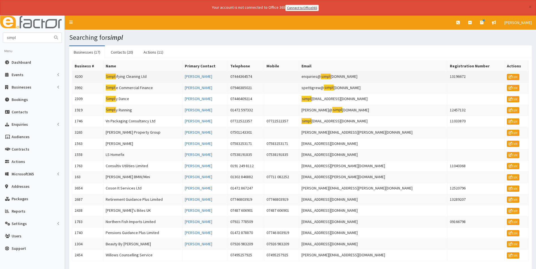
click at [127, 78] on td "Simpl ifying Cleaning Ltd" at bounding box center [142, 76] width 79 height 11
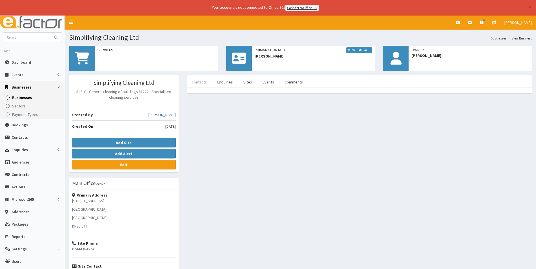
click at [204, 83] on link "Contacts" at bounding box center [199, 82] width 24 height 12
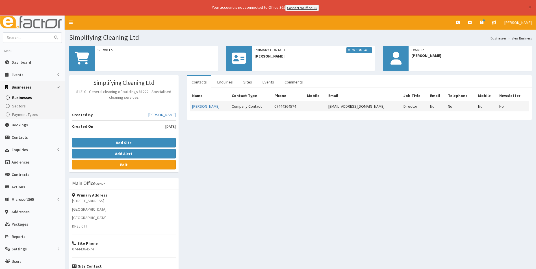
drag, startPoint x: 384, startPoint y: 105, endPoint x: 318, endPoint y: 108, distance: 65.3
click at [318, 108] on tr "James Cioni Company Contact 07444364574 enquiries@simplifyingcleaning.co.uk Dir…" at bounding box center [359, 106] width 339 height 10
copy tr "enquiries@simplifyingcleaning.co.uk"
drag, startPoint x: 290, startPoint y: 106, endPoint x: 264, endPoint y: 106, distance: 26.0
click at [264, 106] on tr "James Cioni Company Contact 07444364574 enquiries@simplifyingcleaning.co.uk Dir…" at bounding box center [359, 106] width 339 height 10
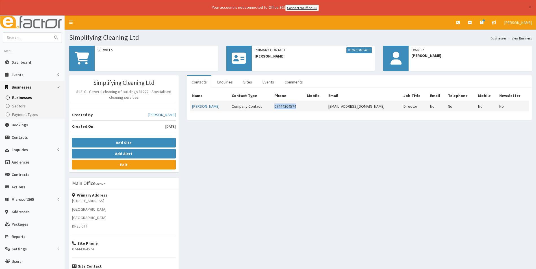
copy tr "07444364574"
click at [23, 63] on span "Dashboard" at bounding box center [21, 62] width 19 height 5
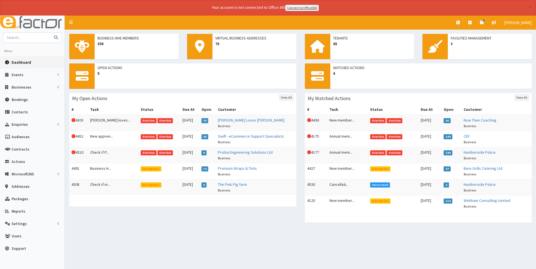
click at [34, 37] on input "text" at bounding box center [26, 38] width 47 height 10
type input "aggie"
click at [50, 33] on button "submit" at bounding box center [55, 38] width 11 height 10
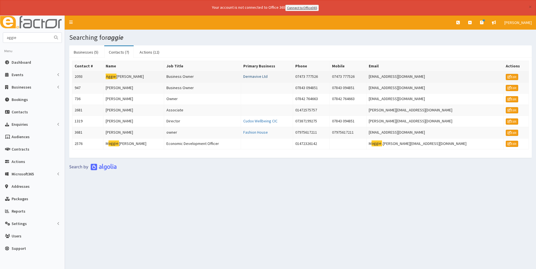
click at [260, 76] on link "Dermavive Ltd" at bounding box center [255, 76] width 24 height 5
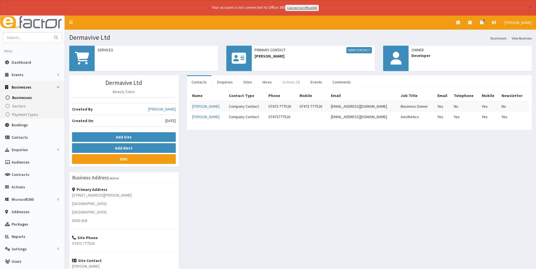
click at [289, 81] on link "Actions (0)" at bounding box center [291, 82] width 27 height 12
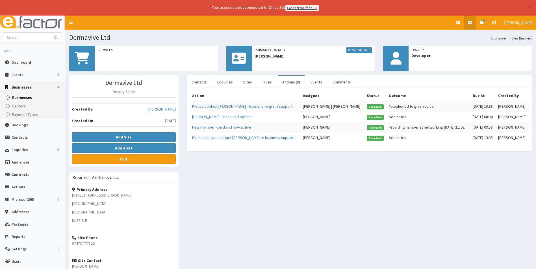
click at [473, 24] on link at bounding box center [470, 23] width 12 height 14
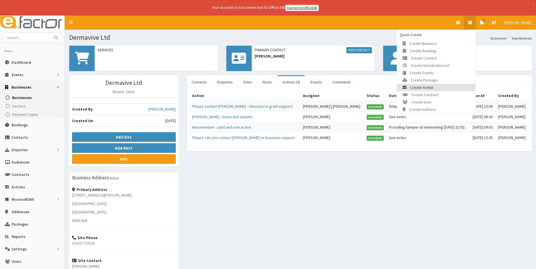
click at [432, 86] on span "Create Action" at bounding box center [421, 87] width 23 height 5
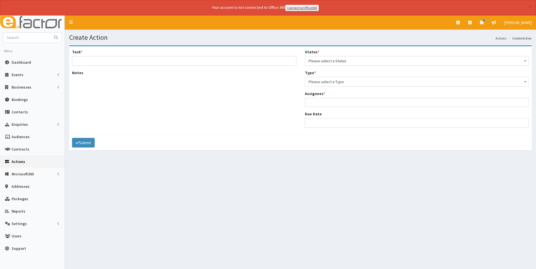
select select
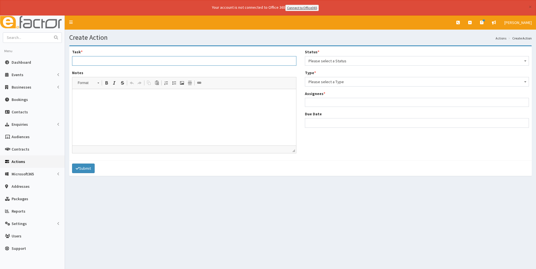
click at [104, 59] on input "Task *" at bounding box center [184, 61] width 224 height 10
type input "Cancellation of membership"
click at [323, 62] on span "Please select a Status" at bounding box center [416, 61] width 217 height 8
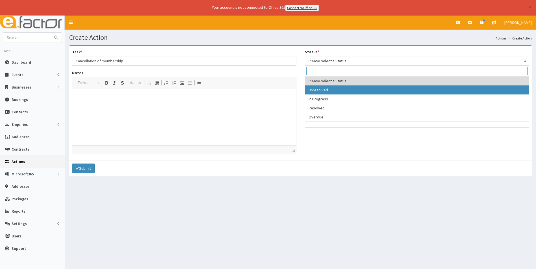
select select "1"
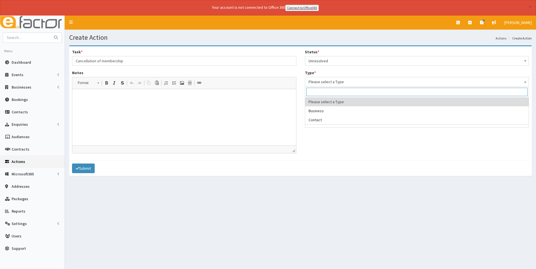
click at [322, 82] on span "Please select a Type" at bounding box center [416, 82] width 217 height 8
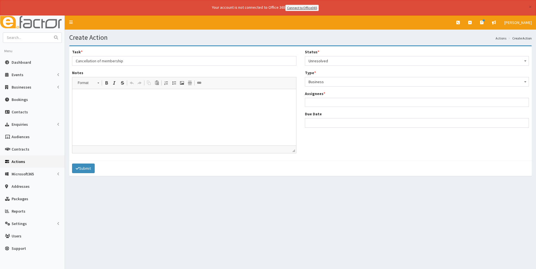
select select "business"
click at [324, 105] on span "Please select an option" at bounding box center [328, 102] width 40 height 5
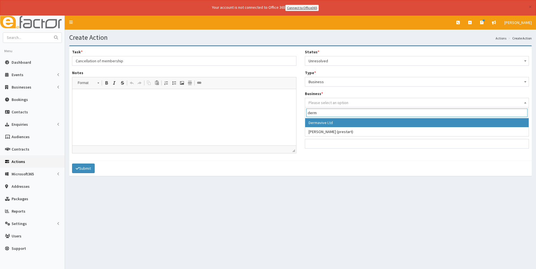
type input "derm"
select select "1560"
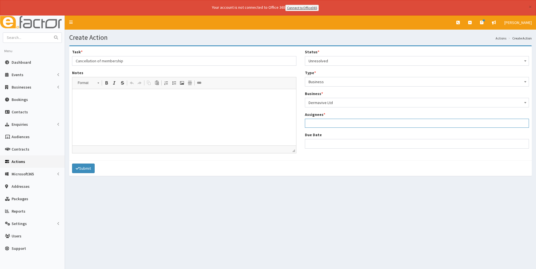
click at [331, 123] on ul at bounding box center [417, 122] width 224 height 7
type input "f"
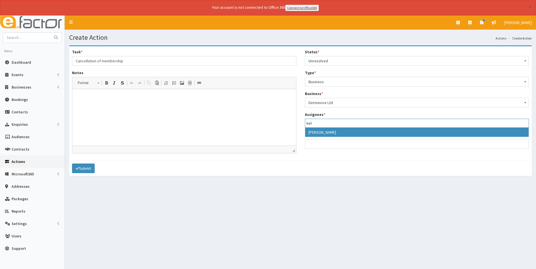
type input "kel"
select select "35"
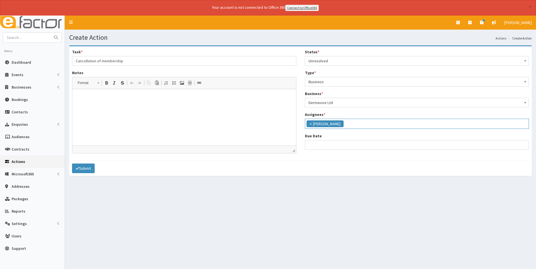
scroll to position [54, 0]
click at [321, 144] on input "Due Date" at bounding box center [417, 145] width 224 height 10
select select "12"
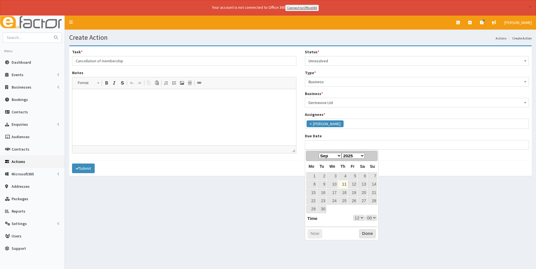
click at [341, 156] on select "Jan Feb Mar Apr May Jun Jul Aug Sep Oct Nov Dec" at bounding box center [330, 156] width 23 height 6
select select "12"
click at [356, 176] on link "3" at bounding box center [352, 177] width 9 height 8
type input "[DATE] 12:00"
select select "12"
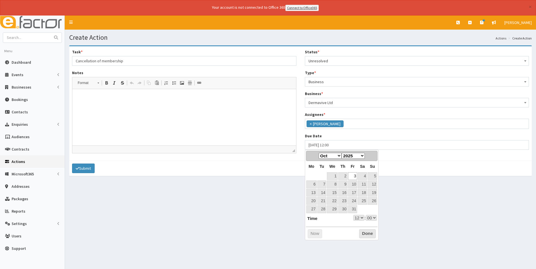
click at [360, 220] on select "00 01 02 03 04 05 06 07 08 09 10 11 12 13 14 15 16 17 18 19 20 21 22 23" at bounding box center [358, 218] width 11 height 6
type input "[DATE] 17:00"
select select "17"
click at [366, 233] on button "Done" at bounding box center [367, 234] width 17 height 9
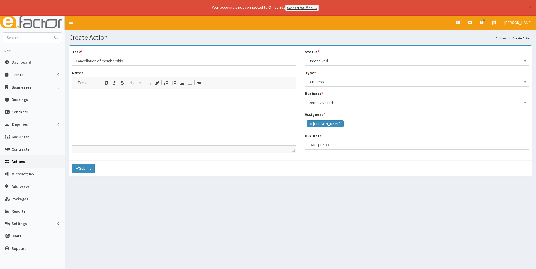
click at [97, 99] on p at bounding box center [184, 98] width 212 height 6
click at [90, 166] on button "Submit" at bounding box center [83, 169] width 23 height 10
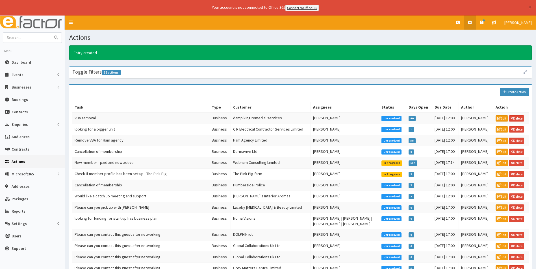
click at [471, 21] on icon at bounding box center [469, 23] width 3 height 4
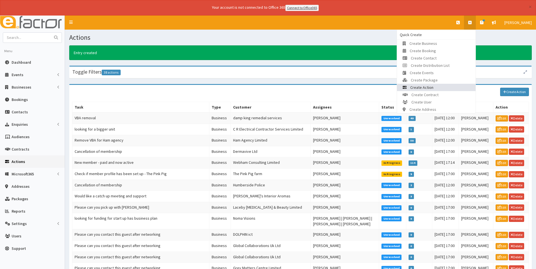
click at [448, 85] on link "Create Action" at bounding box center [436, 87] width 79 height 7
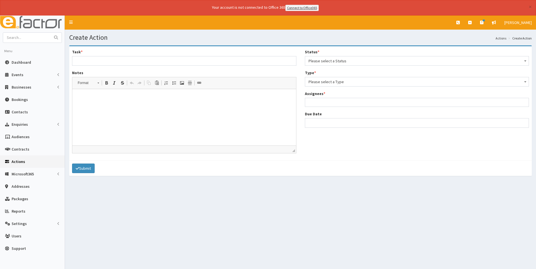
select select
click at [352, 61] on span "Please select a Status" at bounding box center [416, 61] width 217 height 8
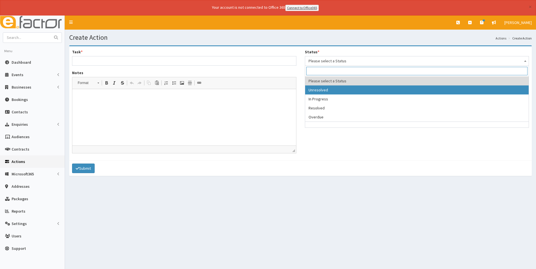
select select "1"
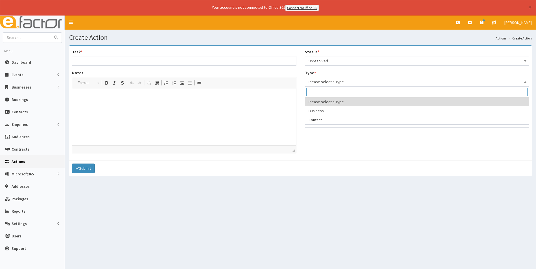
click at [348, 83] on span "Please select a Type" at bounding box center [416, 82] width 217 height 8
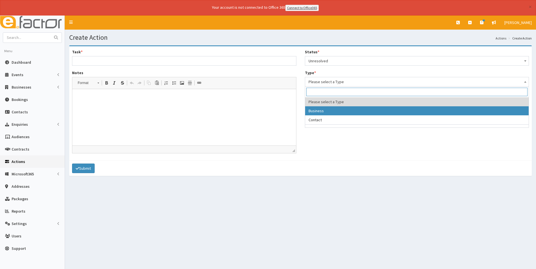
select select "business"
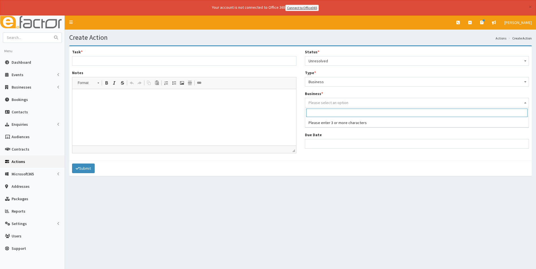
click at [341, 103] on span "Please select an option" at bounding box center [328, 102] width 40 height 5
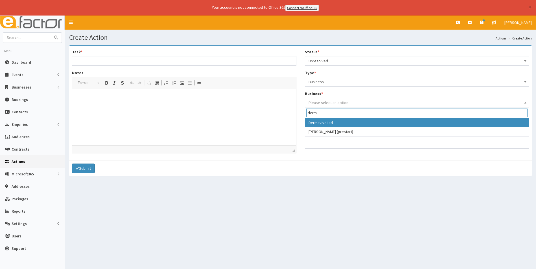
type input "derm"
select select "1560"
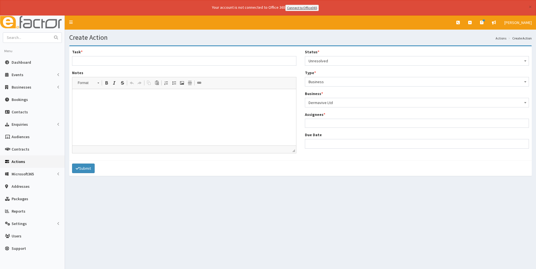
click at [327, 123] on ul at bounding box center [417, 122] width 224 height 7
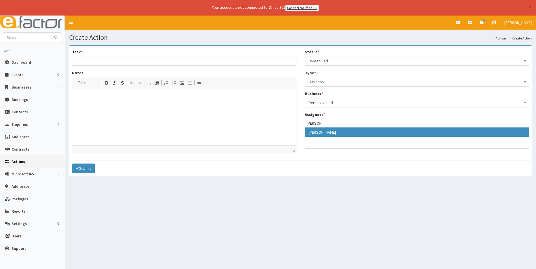
type input "laura"
select select "36"
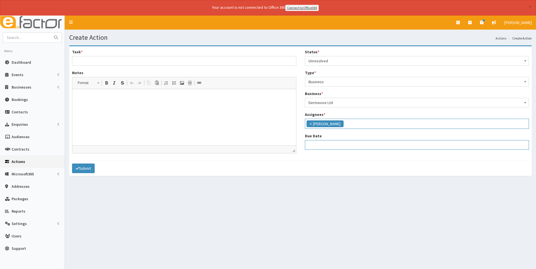
click at [329, 145] on input "Due Date" at bounding box center [417, 145] width 224 height 10
select select "12"
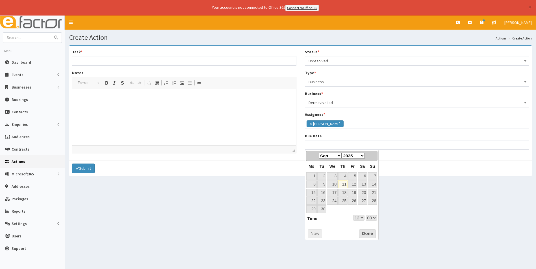
click at [340, 154] on select "Jan Feb Mar Apr May Jun Jul Aug Sep Oct Nov Dec" at bounding box center [330, 156] width 23 height 6
select select "12"
click at [315, 185] on link "6" at bounding box center [311, 185] width 10 height 8
type input "06-10-2025 12:00"
select select "12"
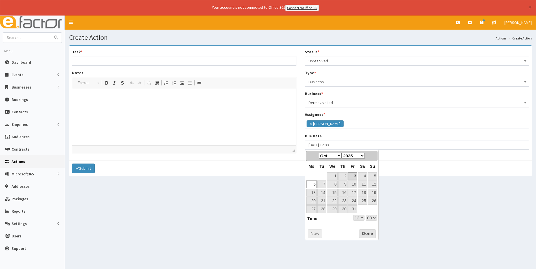
click at [354, 175] on link "3" at bounding box center [352, 177] width 9 height 8
type input "03-10-2025 12:00"
select select "12"
click at [360, 219] on select "00 01 02 03 04 05 06 07 08 09 10 11 12 13 14 15 16 17 18 19 20 21 22 23" at bounding box center [358, 218] width 11 height 6
type input "03-10-2025 17:00"
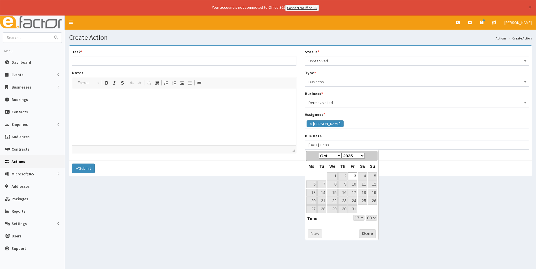
select select "17"
click at [367, 232] on button "Done" at bounding box center [367, 234] width 17 height 9
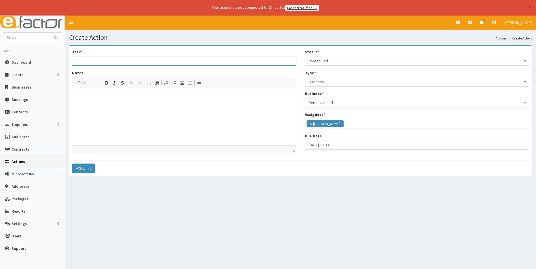
click at [124, 62] on input "Task *" at bounding box center [184, 61] width 224 height 10
type input "Cancellation of membership"
click at [111, 106] on html at bounding box center [184, 97] width 224 height 17
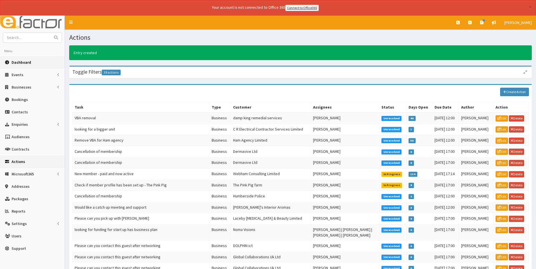
click at [24, 62] on span "Dashboard" at bounding box center [21, 62] width 19 height 5
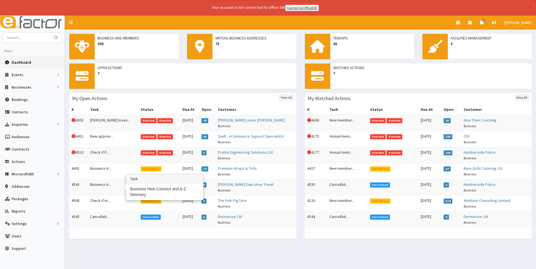
click at [104, 184] on td "Business H..." at bounding box center [113, 187] width 51 height 16
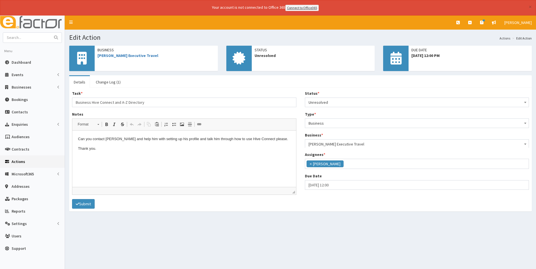
scroll to position [41, 0]
click at [111, 83] on link "Change Log (1)" at bounding box center [108, 82] width 34 height 12
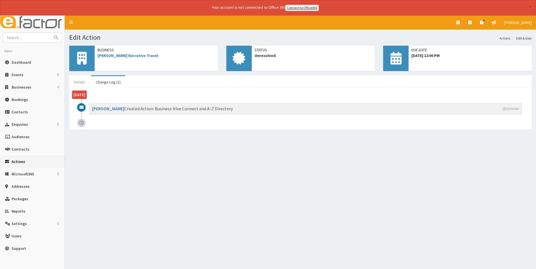
click at [81, 81] on link "Details" at bounding box center [79, 82] width 21 height 12
